Goal: Task Accomplishment & Management: Manage account settings

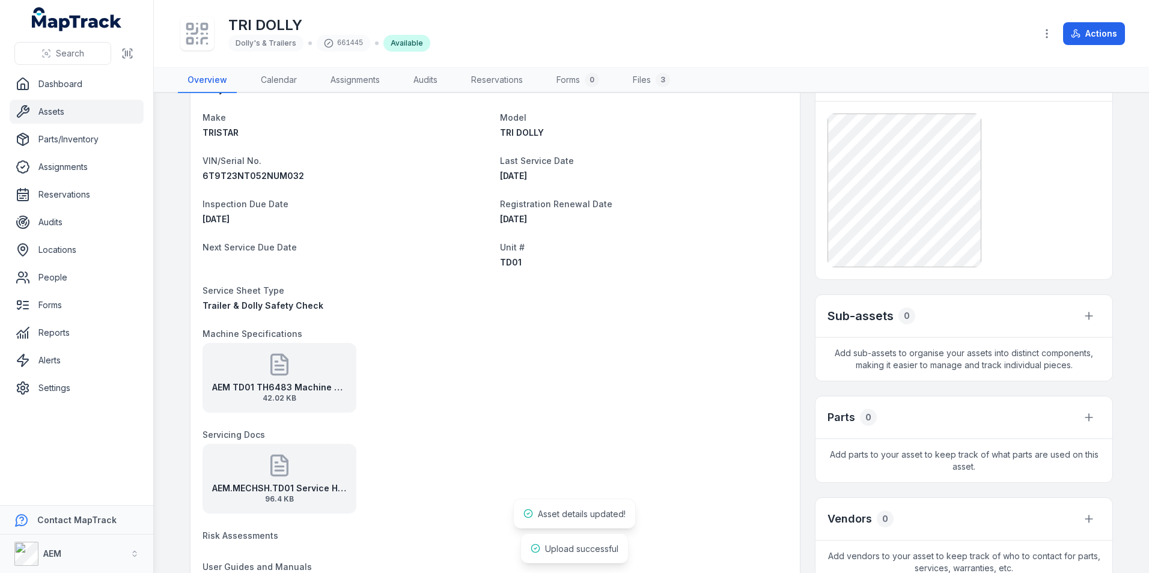
scroll to position [180, 0]
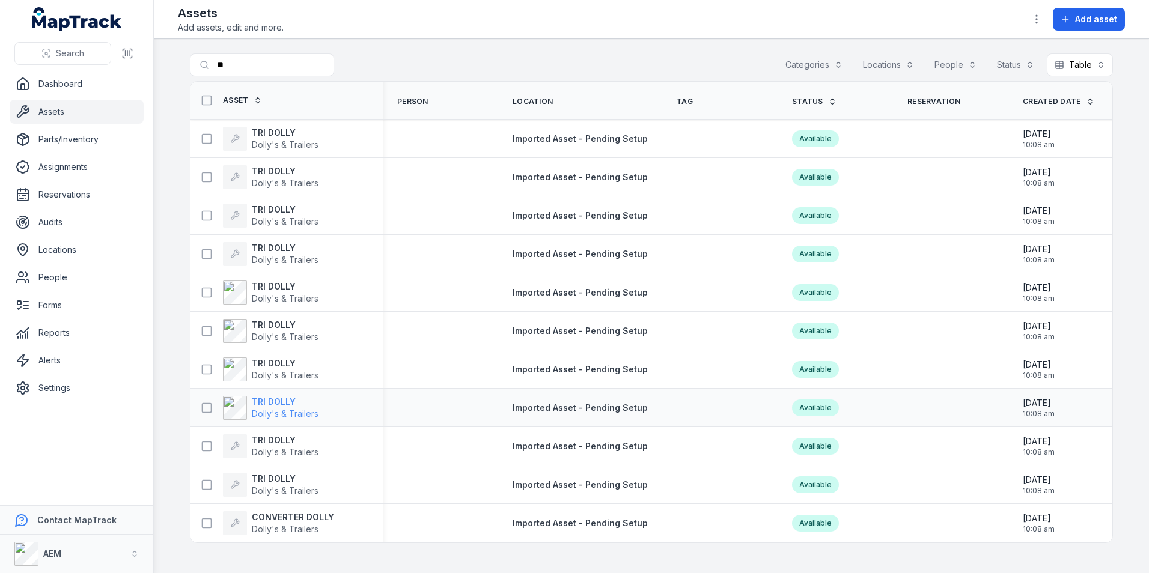
click at [278, 403] on strong "TRI DOLLY" at bounding box center [285, 402] width 67 height 12
click at [256, 445] on strong "TRI DOLLY" at bounding box center [285, 440] width 67 height 12
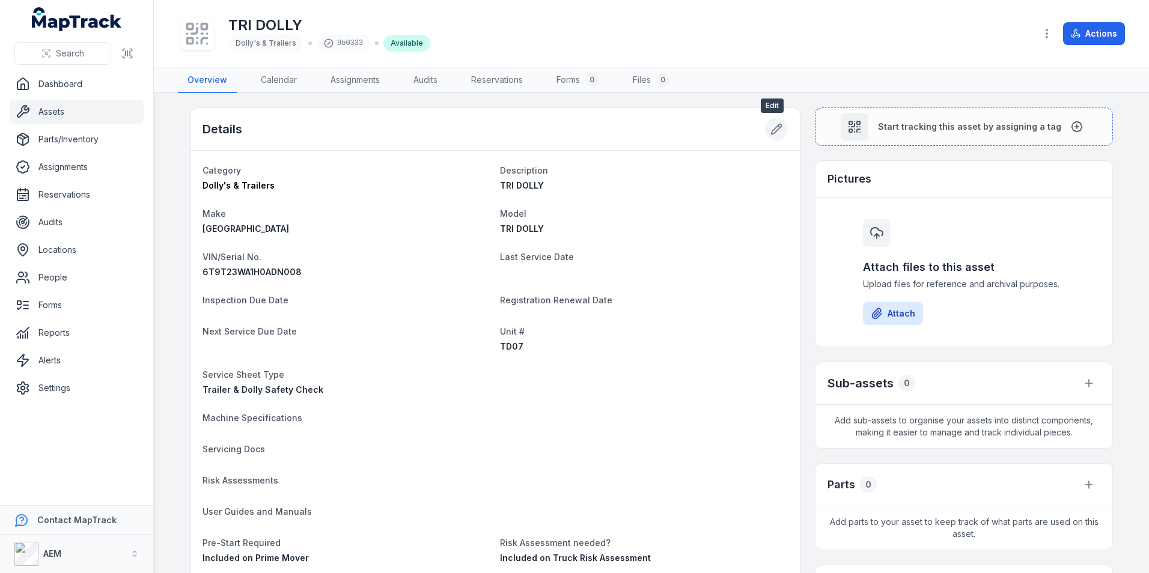
click at [770, 124] on icon at bounding box center [776, 129] width 12 height 12
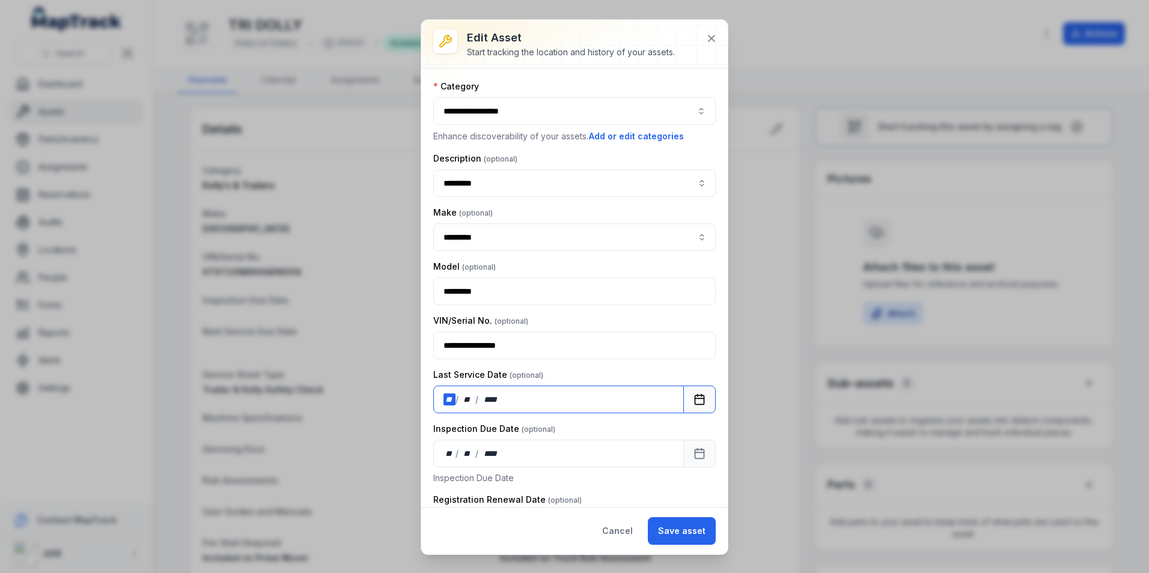
click at [452, 397] on div "**" at bounding box center [449, 400] width 12 height 12
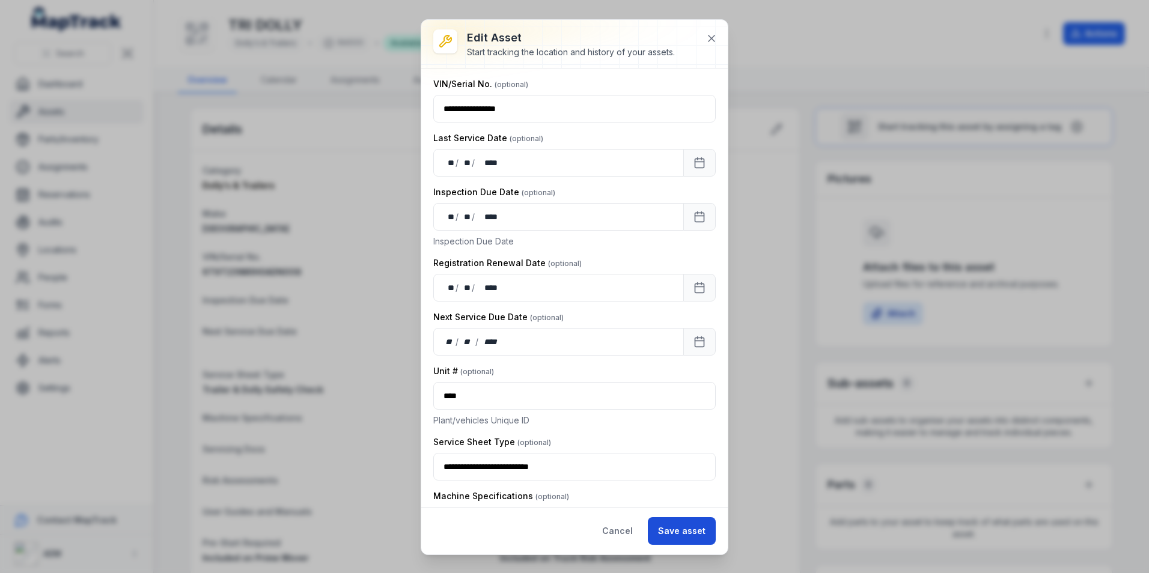
click at [688, 527] on button "Save asset" at bounding box center [682, 531] width 68 height 28
